Goal: Transaction & Acquisition: Purchase product/service

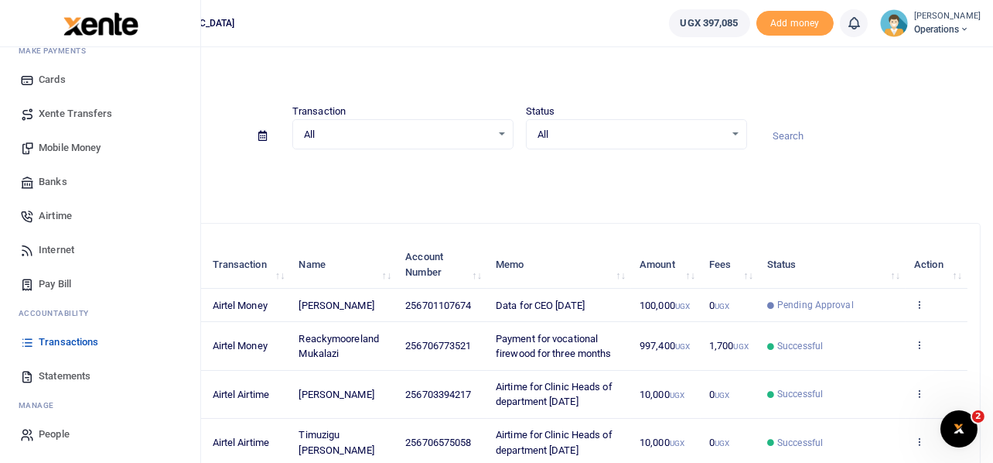
click at [73, 143] on span "Mobile Money" at bounding box center [70, 147] width 62 height 15
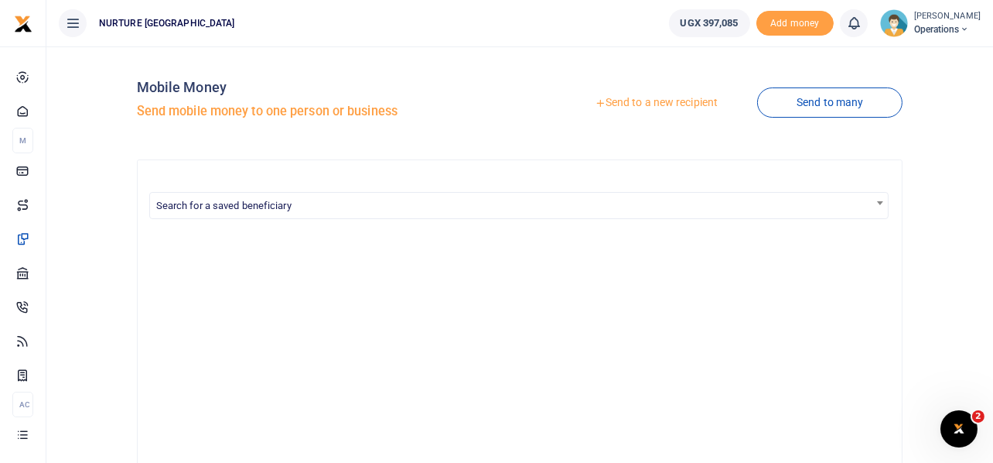
click at [647, 102] on link "Send to a new recipient" at bounding box center [656, 103] width 202 height 28
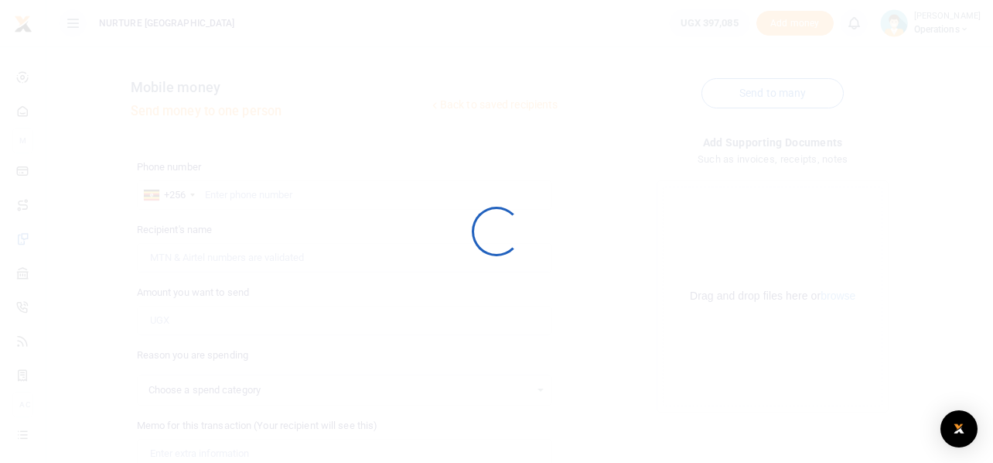
select select
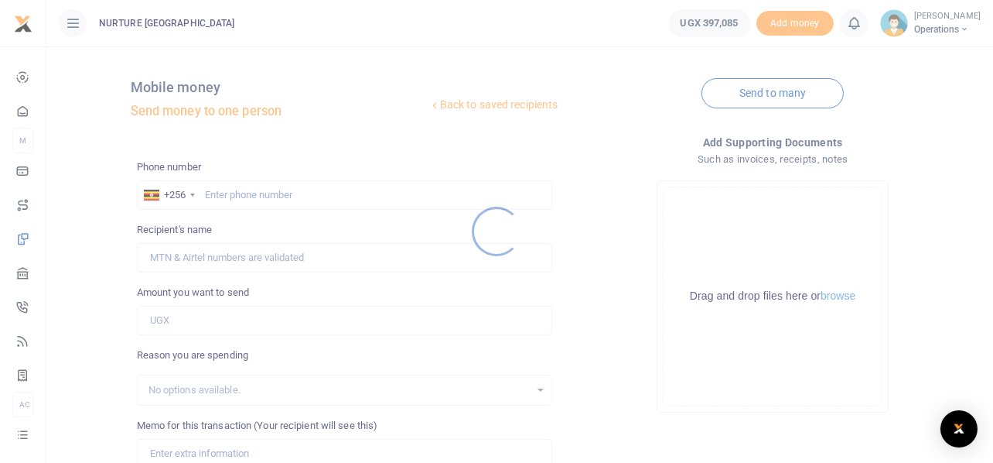
click at [295, 195] on div at bounding box center [496, 231] width 993 height 463
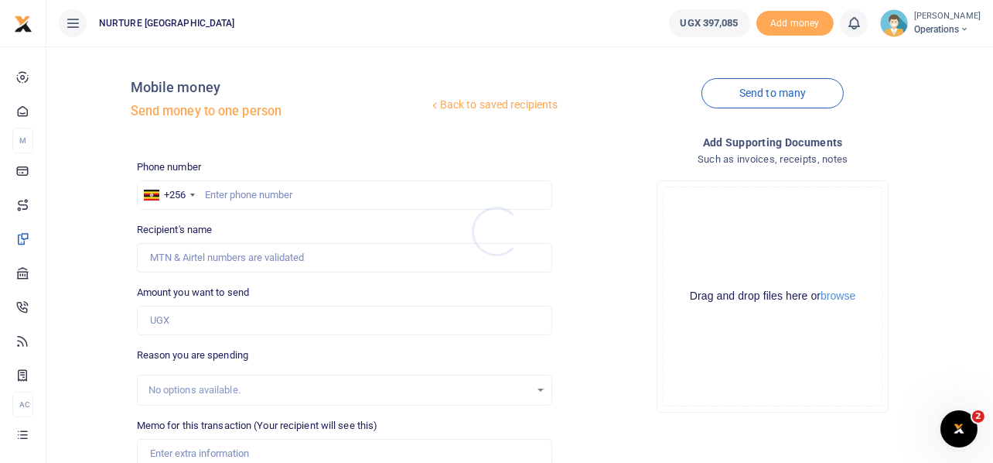
click at [254, 192] on div at bounding box center [496, 231] width 993 height 463
click at [261, 197] on input "text" at bounding box center [345, 194] width 416 height 29
click at [298, 188] on input "text" at bounding box center [345, 194] width 416 height 29
type input "7"
type input "[PERSON_NAME]"
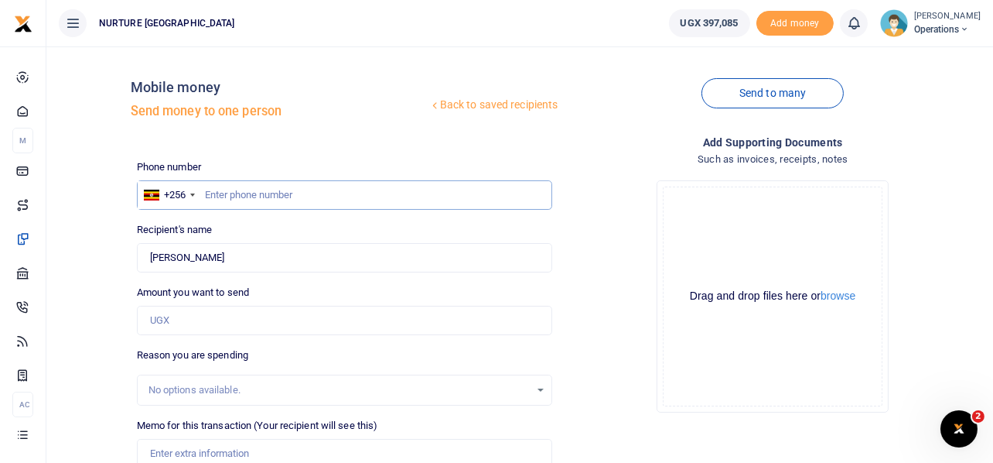
click at [283, 193] on input "text" at bounding box center [345, 194] width 416 height 29
paste input "790050260"
type input "790050260"
type input "[PERSON_NAME]"
type input "790050260"
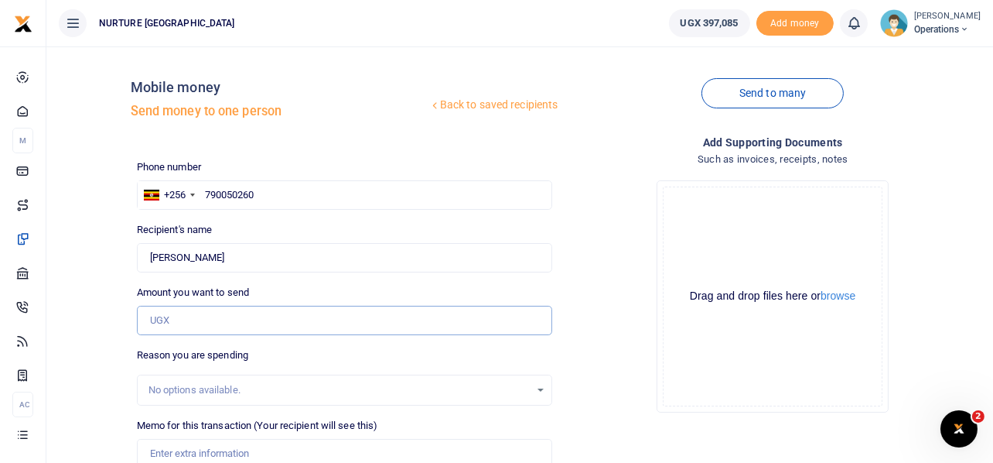
click at [178, 323] on input "Amount you want to send" at bounding box center [345, 320] width 416 height 29
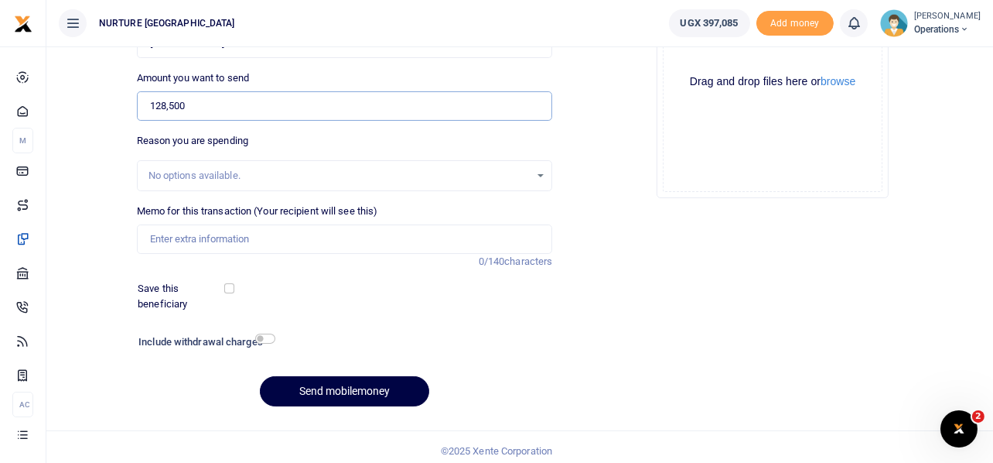
scroll to position [222, 0]
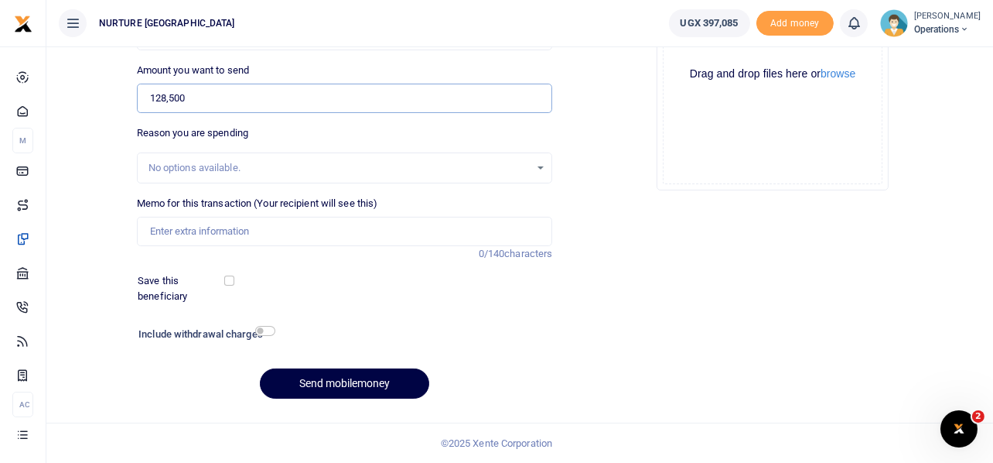
type input "128,500"
click at [207, 228] on input "Memo for this transaction (Your recipient will see this)" at bounding box center [345, 231] width 416 height 29
click at [207, 228] on input "Payment for material" at bounding box center [345, 231] width 416 height 29
click at [338, 224] on input "Payment for procurement of material" at bounding box center [345, 231] width 416 height 29
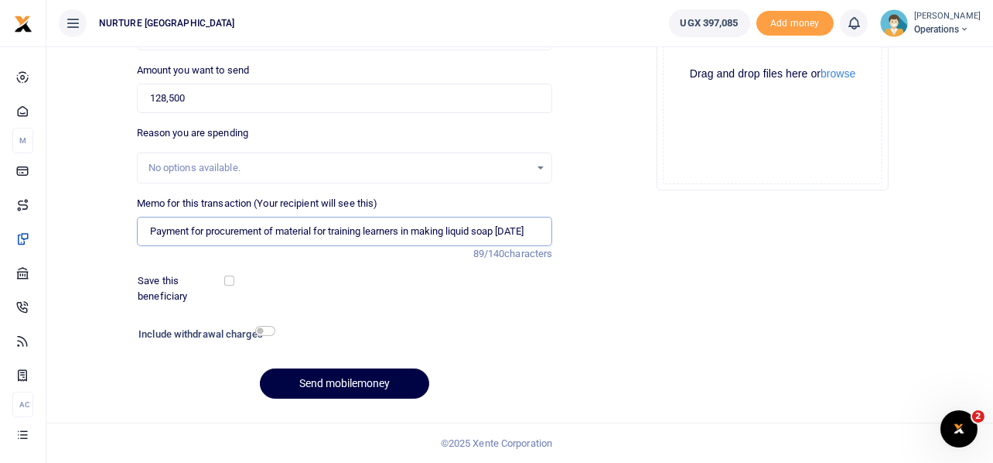
scroll to position [0, 9]
click at [541, 234] on input "Payment for procurement of material for training learners in making liquid soap…" at bounding box center [345, 231] width 416 height 29
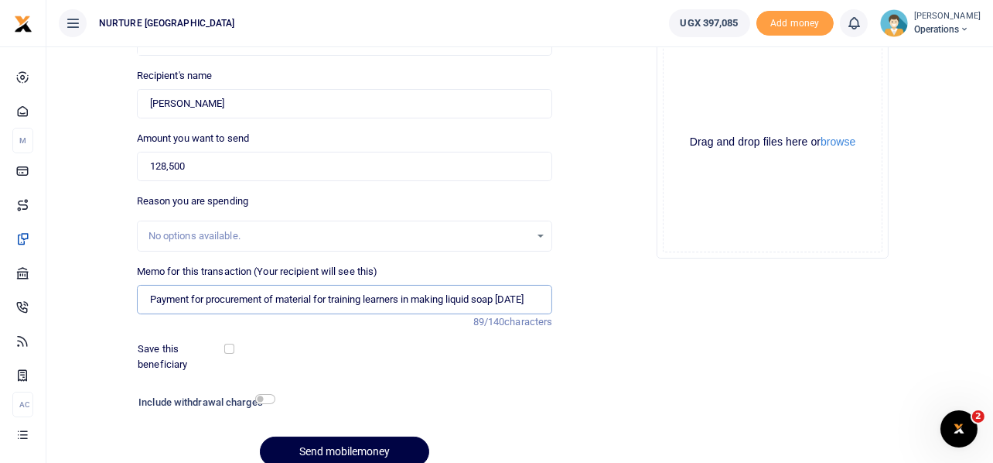
scroll to position [222, 0]
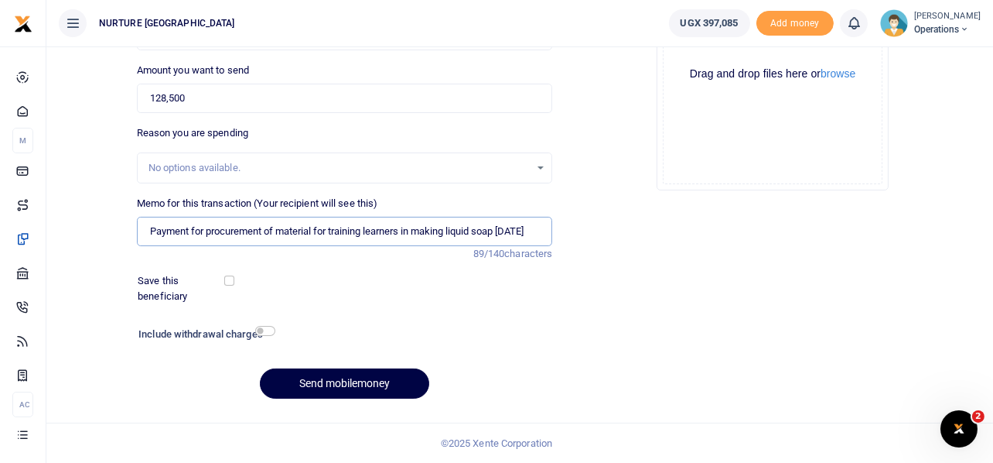
type input "Payment for procurement of material for training learners in making liquid soap…"
click at [267, 332] on input "checkbox" at bounding box center [265, 331] width 20 height 10
checkbox input "true"
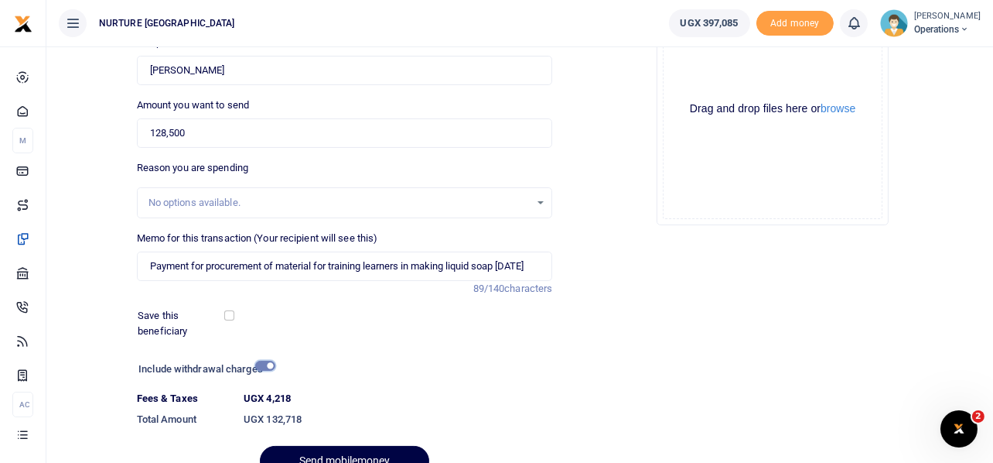
scroll to position [265, 0]
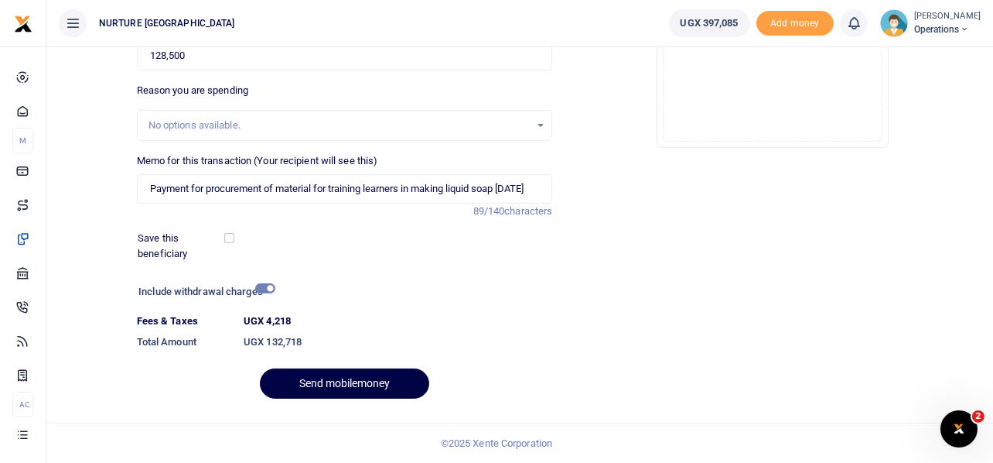
click at [606, 145] on div "Drop your files here Drag and drop files here or browse Powered by Uppy" at bounding box center [773, 31] width 416 height 257
click at [586, 125] on div "Drop your files here Drag and drop files here or browse Powered by Uppy" at bounding box center [773, 31] width 416 height 257
click at [616, 130] on div "Drop your files here Drag and drop files here or browse Powered by Uppy" at bounding box center [773, 31] width 416 height 257
click at [603, 166] on div "Add supporting Documents Such as invoices, receipts, notes Drop your files here…" at bounding box center [772, 139] width 429 height 541
click at [603, 159] on div "Drop your files here Drag and drop files here or browse Powered by Uppy" at bounding box center [773, 31] width 416 height 257
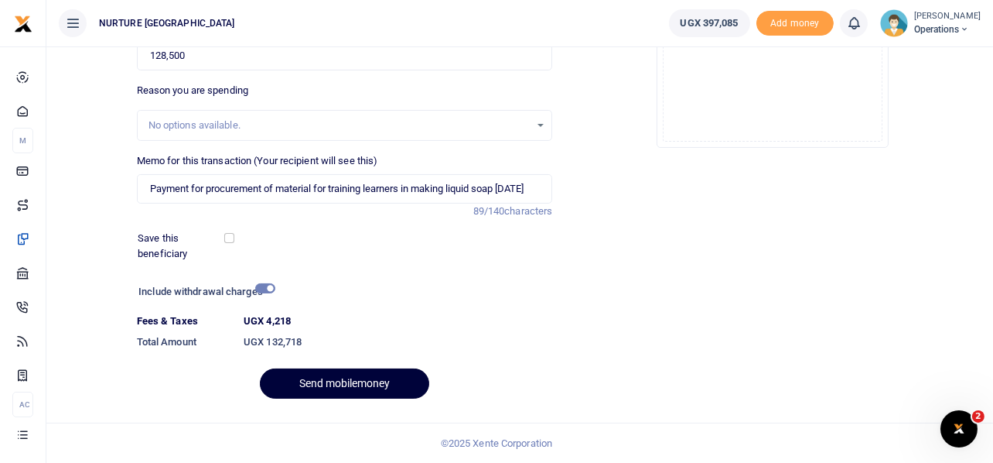
click at [356, 379] on button "Send mobilemoney" at bounding box center [344, 383] width 169 height 30
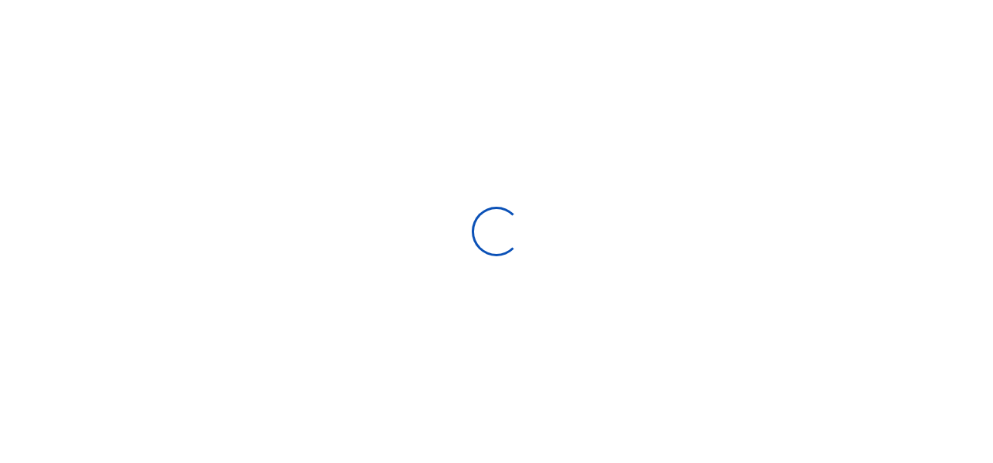
select select
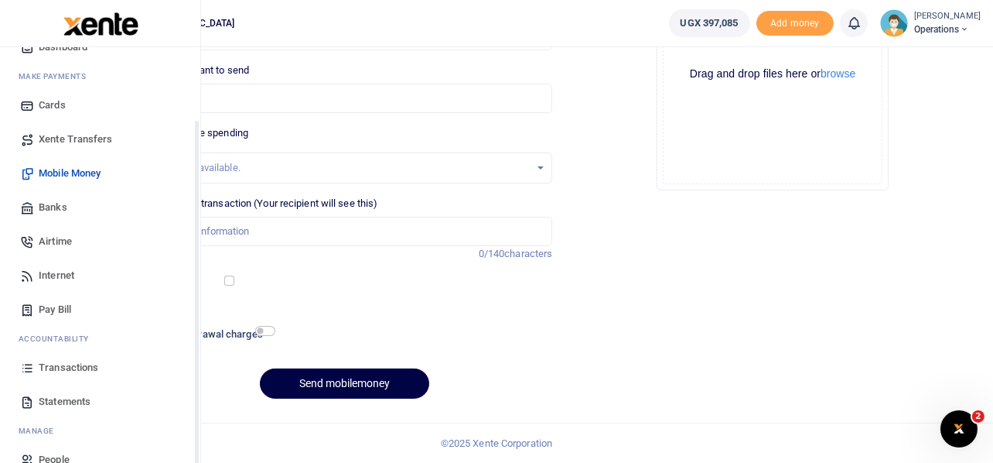
scroll to position [89, 0]
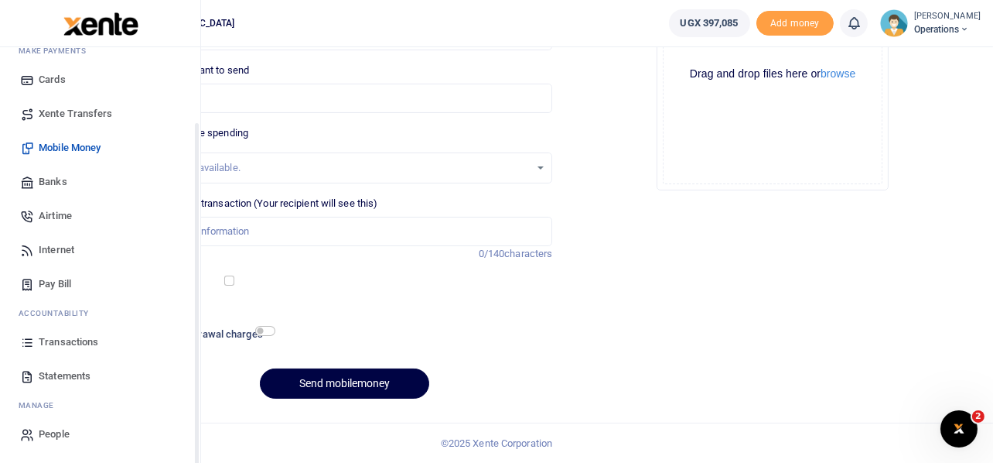
click at [50, 340] on span "Transactions" at bounding box center [69, 341] width 60 height 15
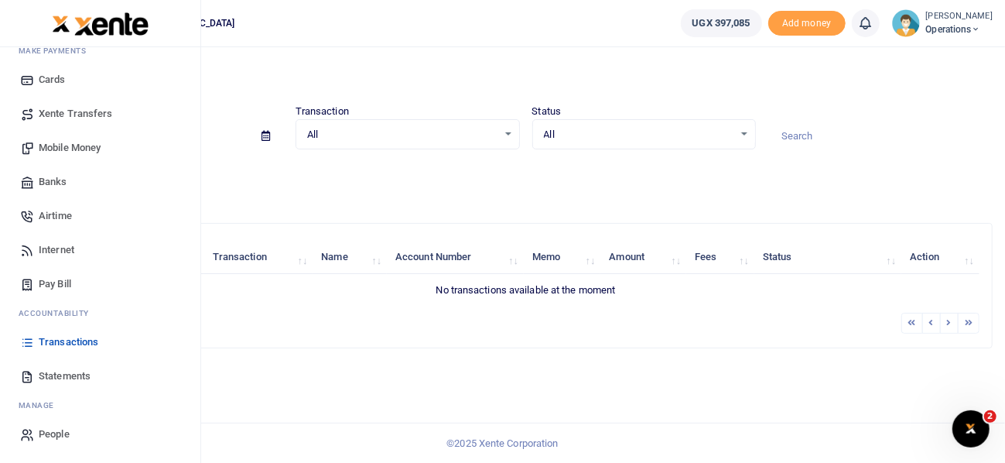
scroll to position [89, 0]
click at [54, 341] on span "Transactions" at bounding box center [69, 341] width 60 height 15
